Goal: Unclear: Unclear

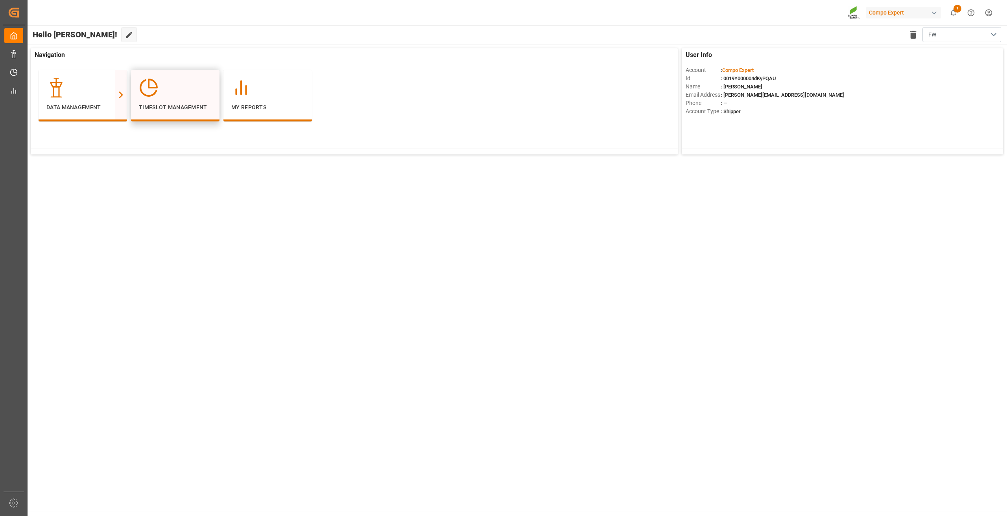
click at [187, 94] on div at bounding box center [175, 88] width 73 height 20
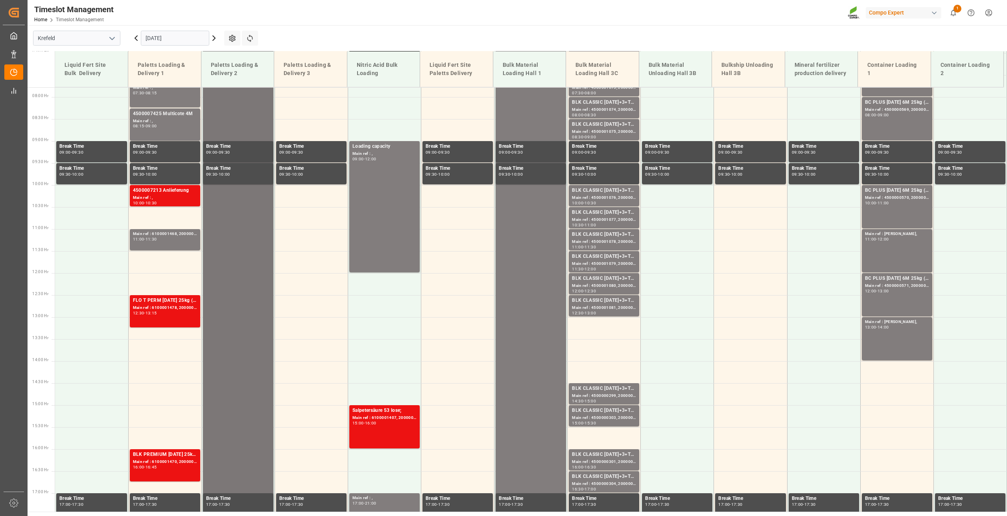
scroll to position [356, 0]
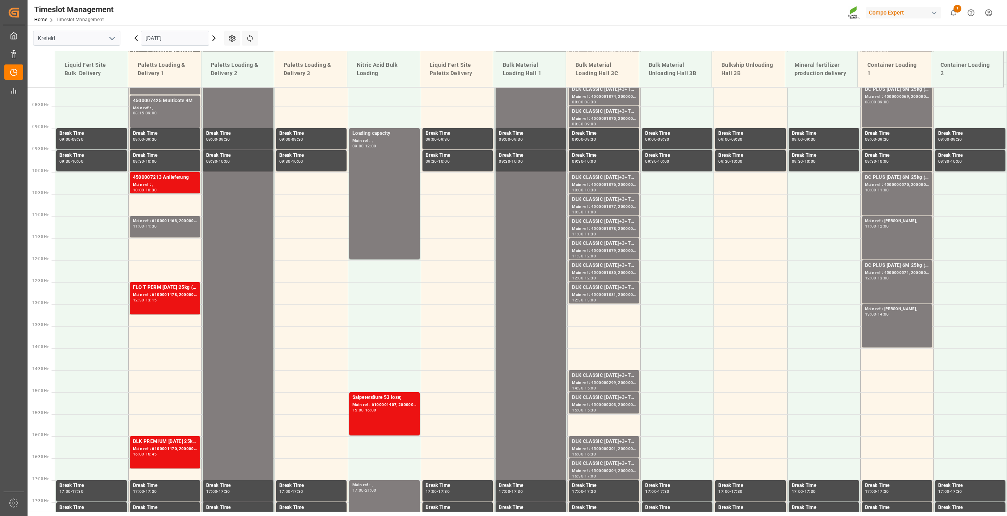
click at [216, 39] on icon at bounding box center [213, 37] width 9 height 9
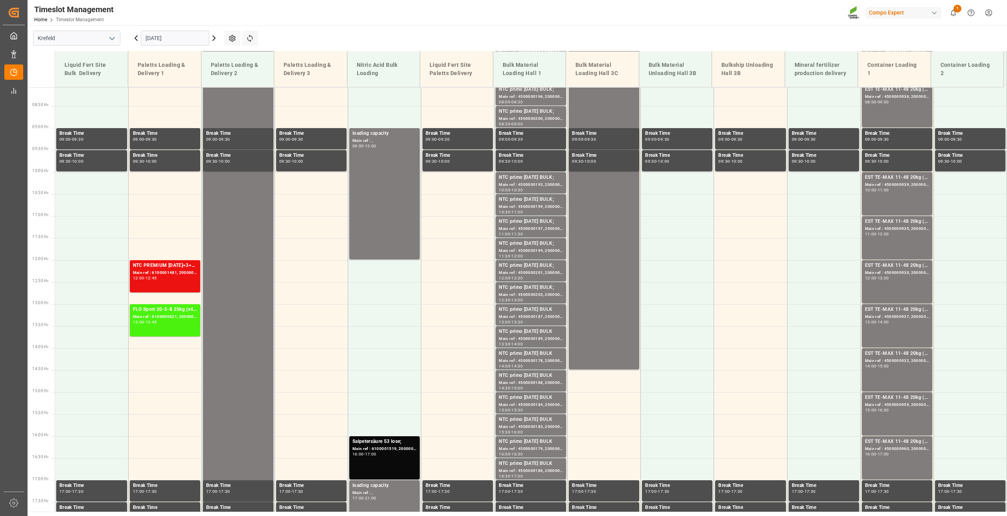
click at [137, 41] on icon at bounding box center [135, 37] width 9 height 9
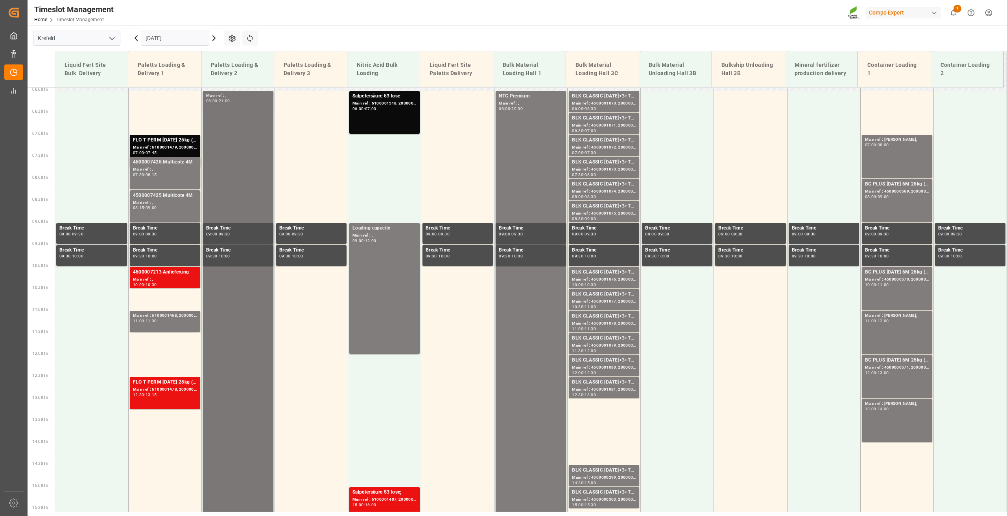
scroll to position [238, 0]
